Goal: Register for event/course

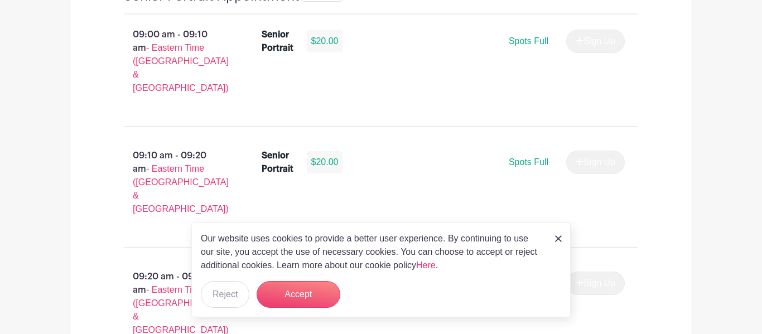
scroll to position [861, 0]
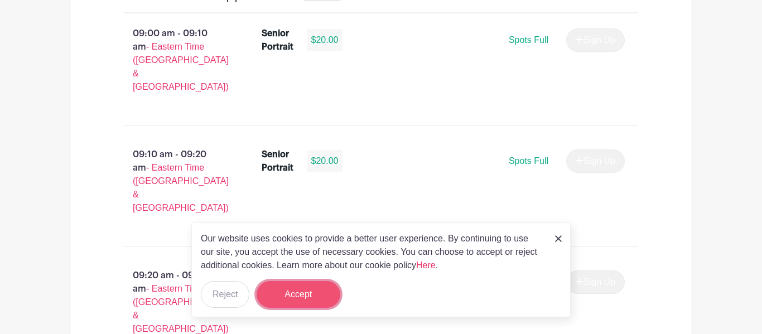
click at [295, 301] on button "Accept" at bounding box center [299, 294] width 84 height 27
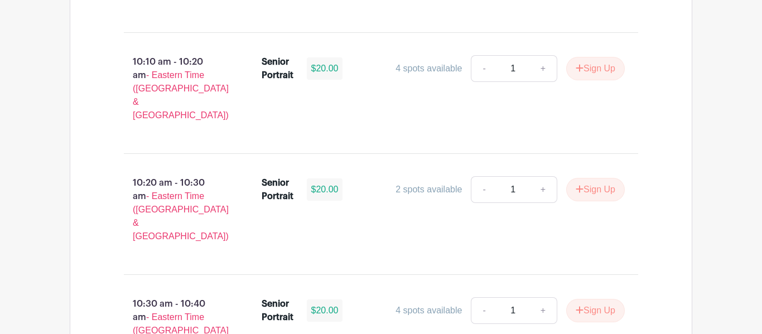
scroll to position [1680, 0]
click at [540, 298] on link "+" at bounding box center [544, 311] width 28 height 27
click at [489, 298] on link "-" at bounding box center [484, 311] width 26 height 27
type input "1"
click at [594, 300] on button "Sign Up" at bounding box center [596, 311] width 59 height 23
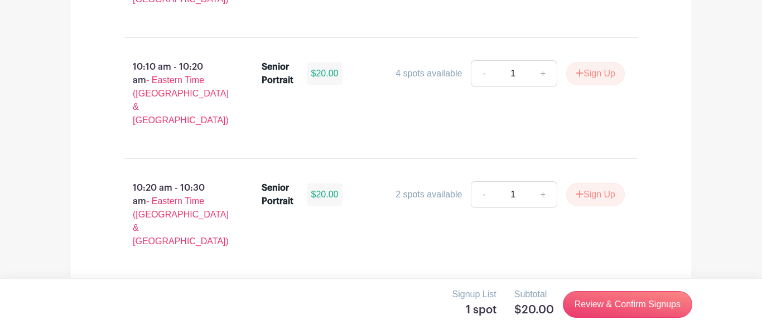
scroll to position [1675, 0]
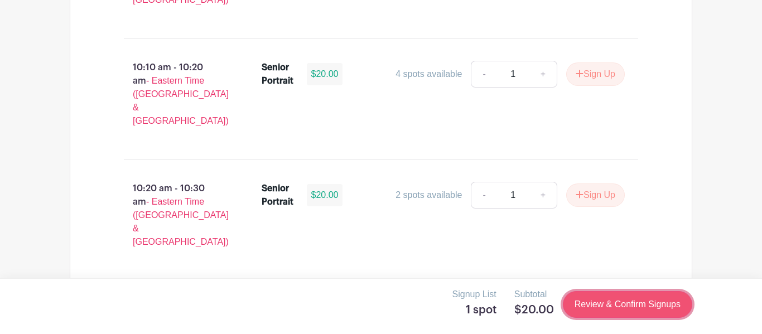
click at [592, 301] on link "Review & Confirm Signups" at bounding box center [627, 304] width 129 height 27
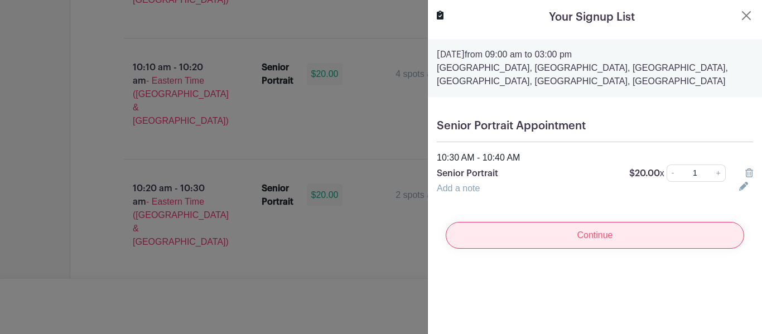
click at [622, 247] on input "Continue" at bounding box center [595, 235] width 299 height 27
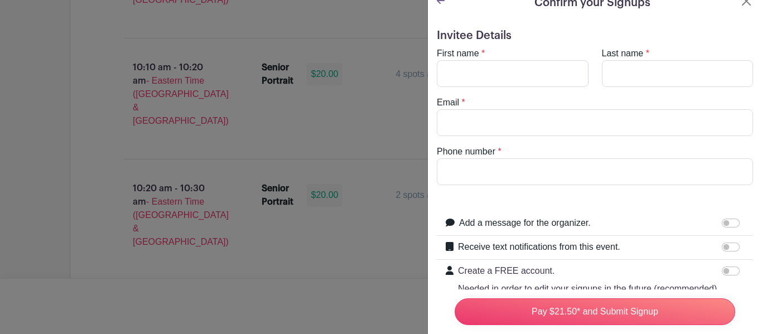
scroll to position [0, 0]
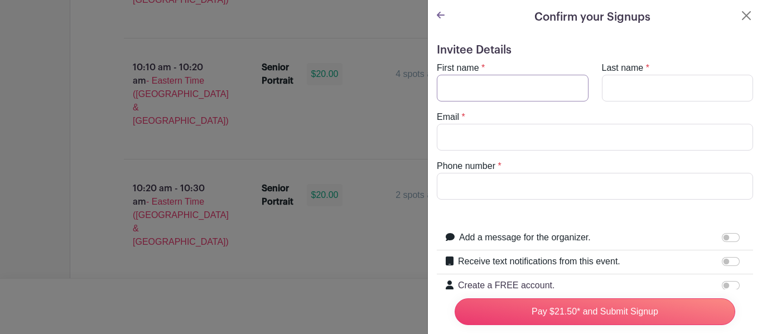
click at [508, 100] on input "First name" at bounding box center [513, 88] width 152 height 27
type input "R"
type input "Tiana"
click at [649, 90] on input "Last name" at bounding box center [678, 88] width 152 height 27
type input "[PERSON_NAME]"
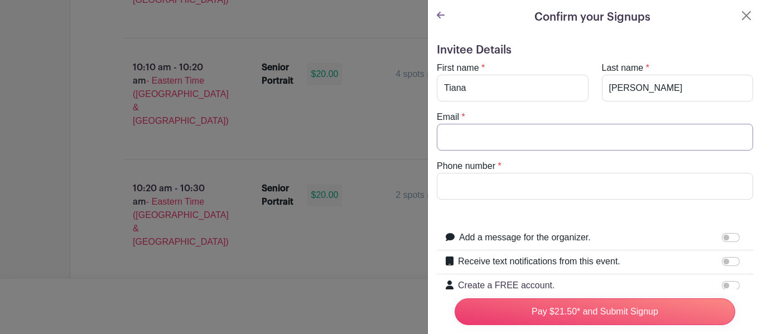
click at [633, 130] on input "Email" at bounding box center [595, 137] width 316 height 27
click at [455, 299] on input "Pay $21.50* and Submit Signup" at bounding box center [595, 312] width 281 height 27
click at [506, 136] on input "[DOMAIN_NAME]" at bounding box center [595, 137] width 316 height 27
type input "[EMAIL_ADDRESS][DOMAIN_NAME]"
click at [486, 191] on input "Phone number" at bounding box center [595, 186] width 316 height 27
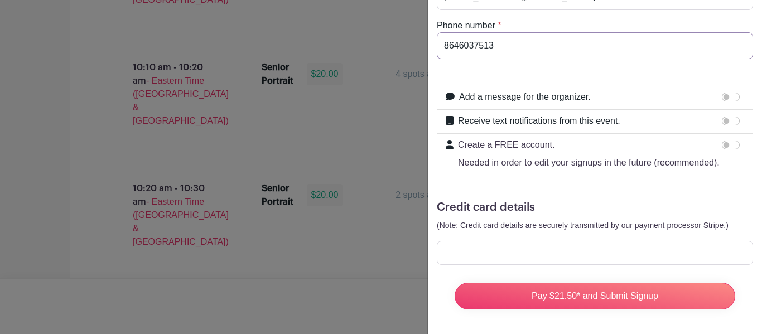
scroll to position [143, 0]
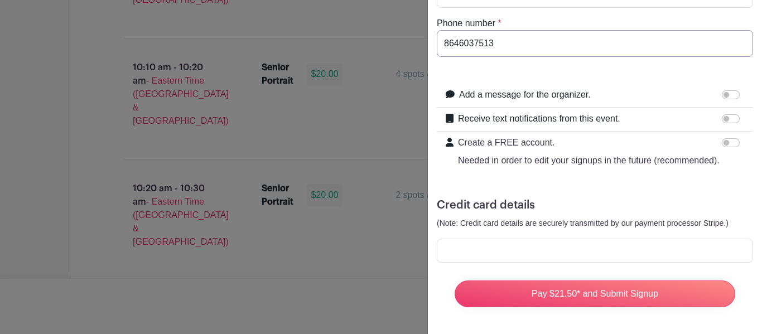
type input "8646037513"
click at [724, 97] on input "Add a message for the organizer." at bounding box center [731, 94] width 18 height 9
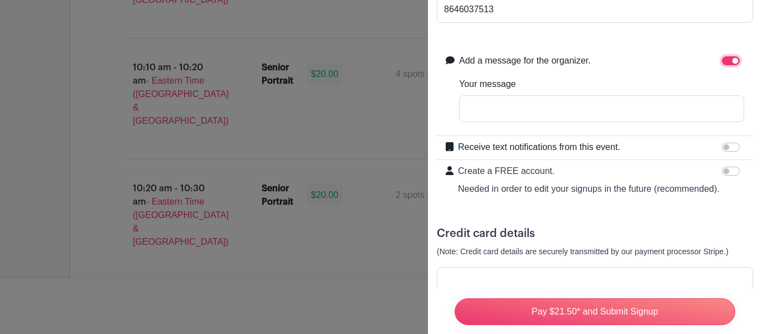
scroll to position [193, 0]
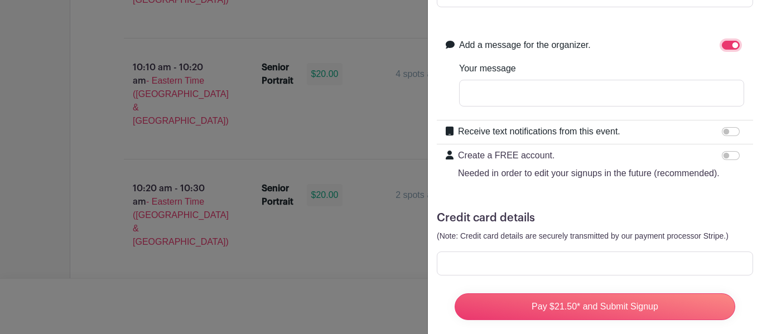
click at [729, 46] on input "Add a message for the organizer." at bounding box center [731, 45] width 18 height 9
checkbox input "false"
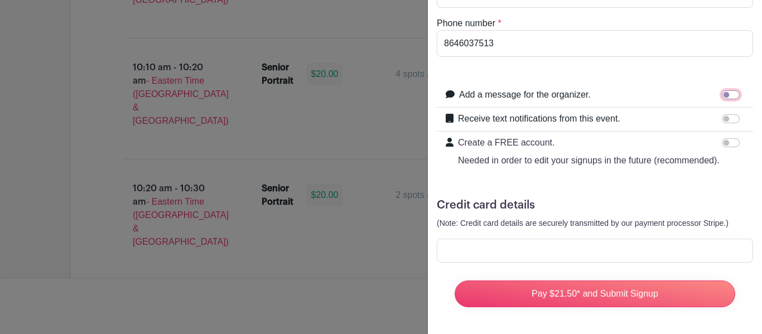
scroll to position [143, 0]
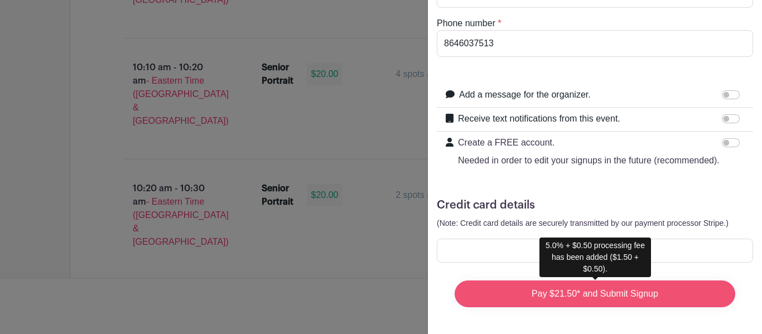
click at [626, 296] on input "Pay $21.50* and Submit Signup" at bounding box center [595, 294] width 281 height 27
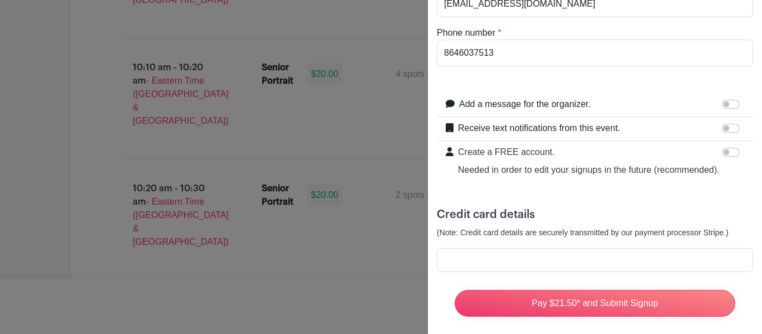
scroll to position [131, 0]
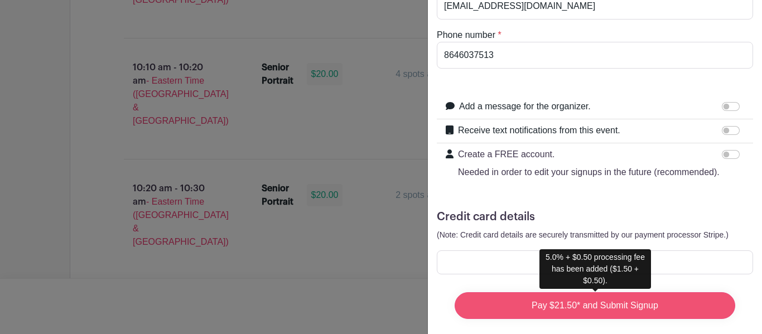
click at [693, 307] on input "Pay $21.50* and Submit Signup" at bounding box center [595, 305] width 281 height 27
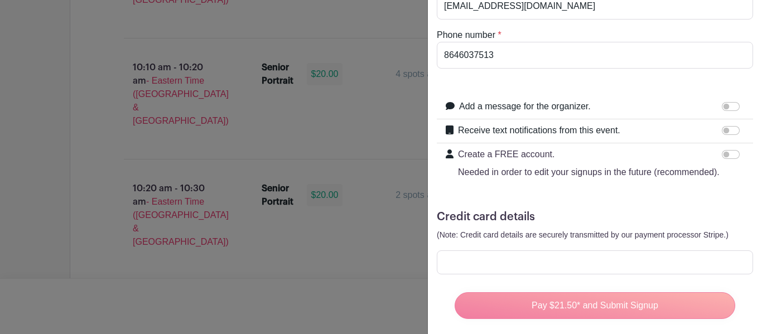
click at [654, 312] on div "Pay $21.50* and Submit Signup" at bounding box center [595, 306] width 299 height 45
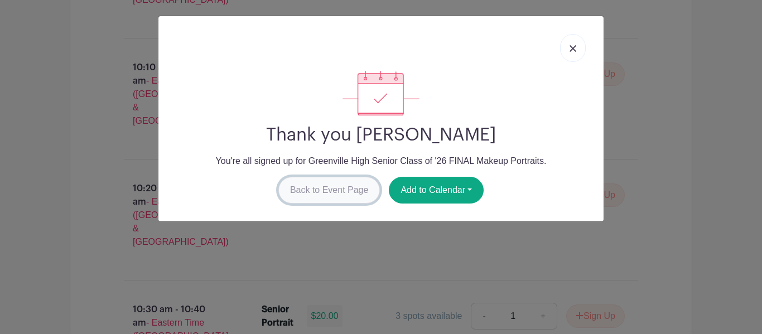
click at [298, 191] on link "Back to Event Page" at bounding box center [330, 190] width 102 height 27
